Goal: Task Accomplishment & Management: Manage account settings

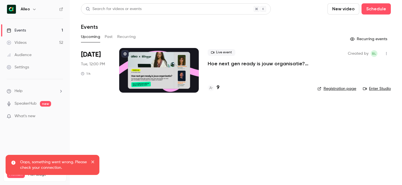
click at [35, 9] on icon "button" at bounding box center [34, 9] width 4 height 4
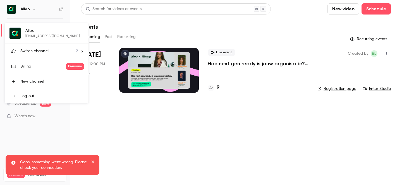
click at [51, 47] on li "Switch channel 2" at bounding box center [47, 51] width 84 height 15
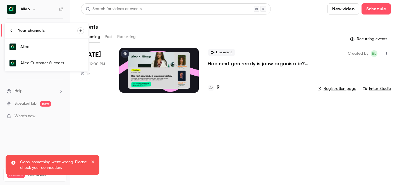
click at [51, 58] on link "Alleo Customer Success" at bounding box center [47, 63] width 84 height 16
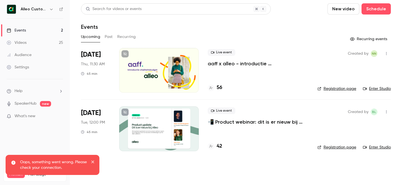
click at [250, 64] on p "aaff x alleo - introductie vitaliteitsbudget" at bounding box center [258, 63] width 101 height 7
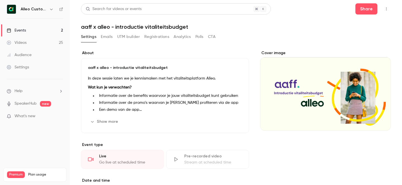
click at [152, 37] on button "Registrations" at bounding box center [156, 36] width 25 height 9
